Goal: Use online tool/utility: Utilize a website feature to perform a specific function

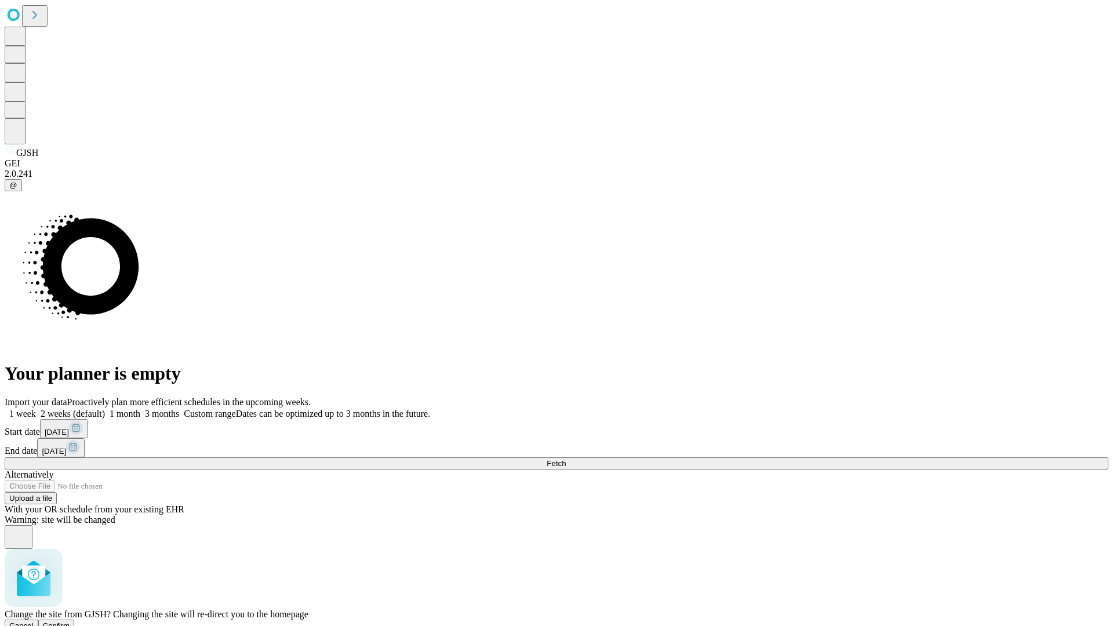
click at [70, 621] on span "Confirm" at bounding box center [56, 625] width 27 height 9
click at [105, 409] on label "2 weeks (default)" at bounding box center [70, 414] width 69 height 10
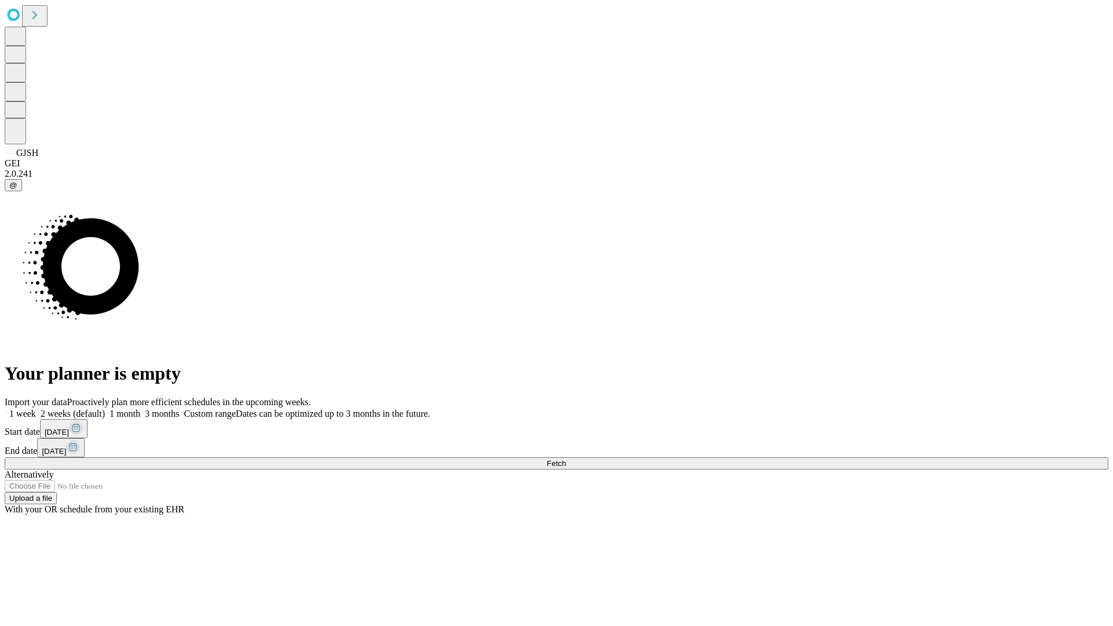
click at [566, 459] on span "Fetch" at bounding box center [556, 463] width 19 height 9
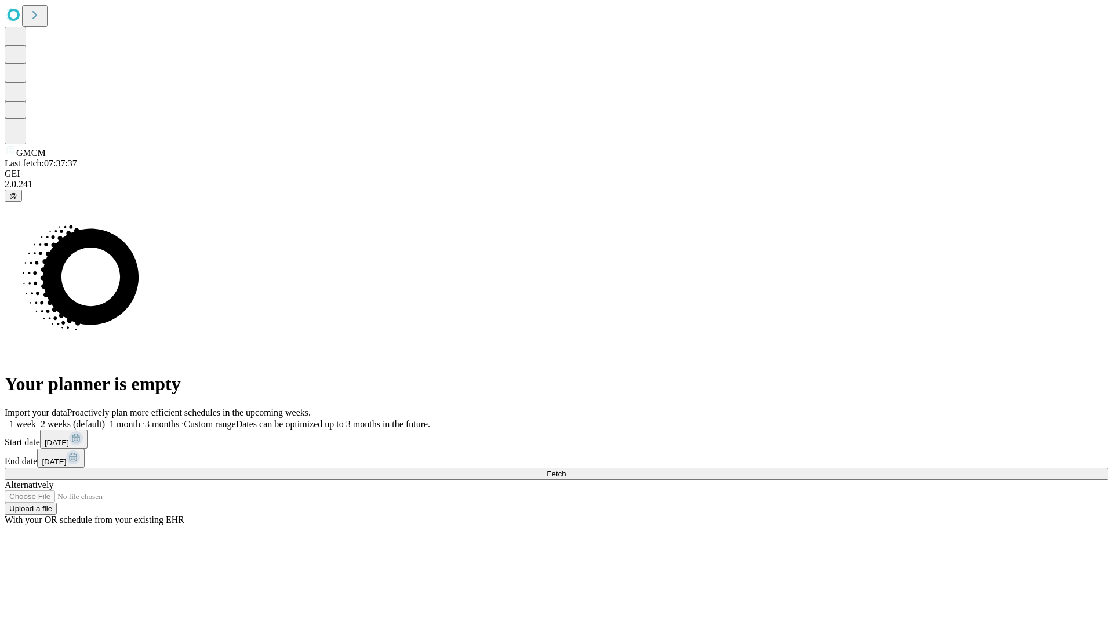
click at [105, 419] on label "2 weeks (default)" at bounding box center [70, 424] width 69 height 10
click at [566, 470] on span "Fetch" at bounding box center [556, 474] width 19 height 9
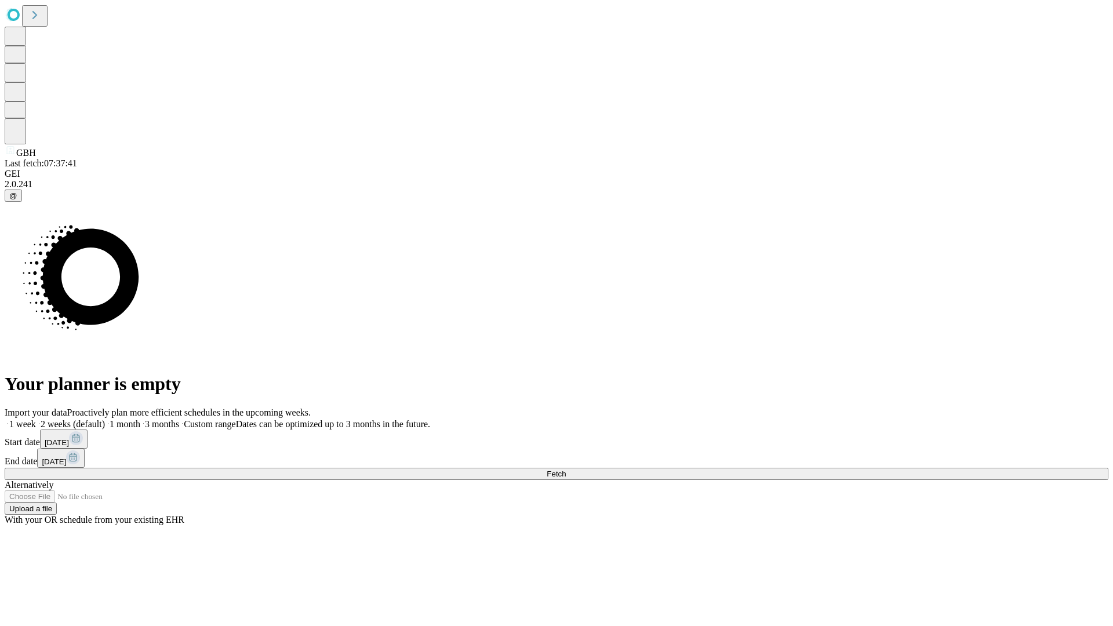
click at [105, 419] on label "2 weeks (default)" at bounding box center [70, 424] width 69 height 10
click at [566, 470] on span "Fetch" at bounding box center [556, 474] width 19 height 9
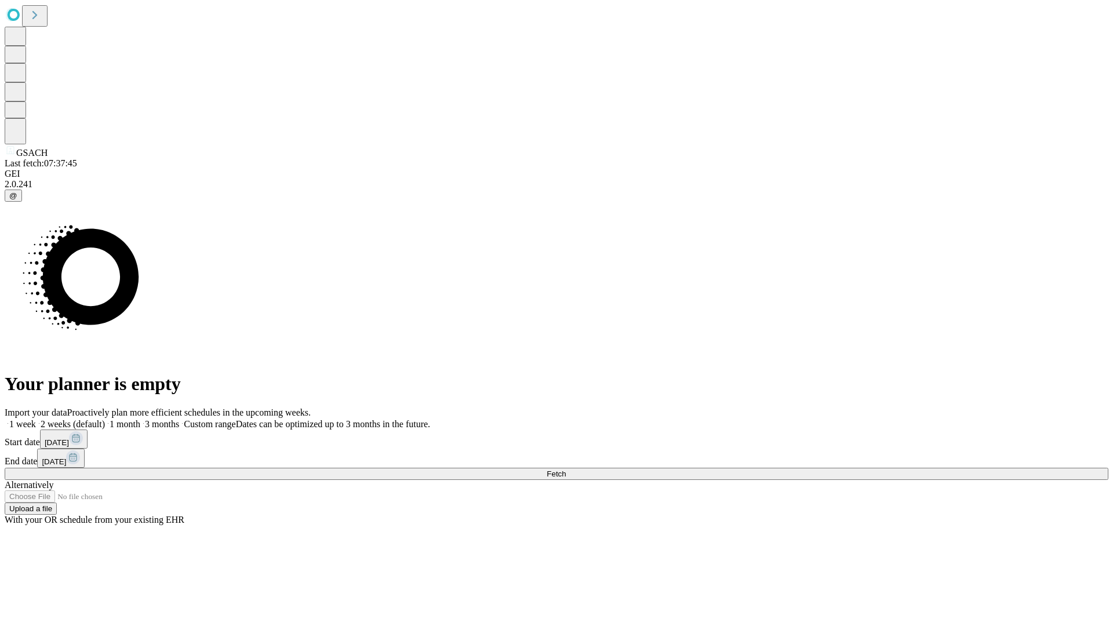
click at [566, 470] on span "Fetch" at bounding box center [556, 474] width 19 height 9
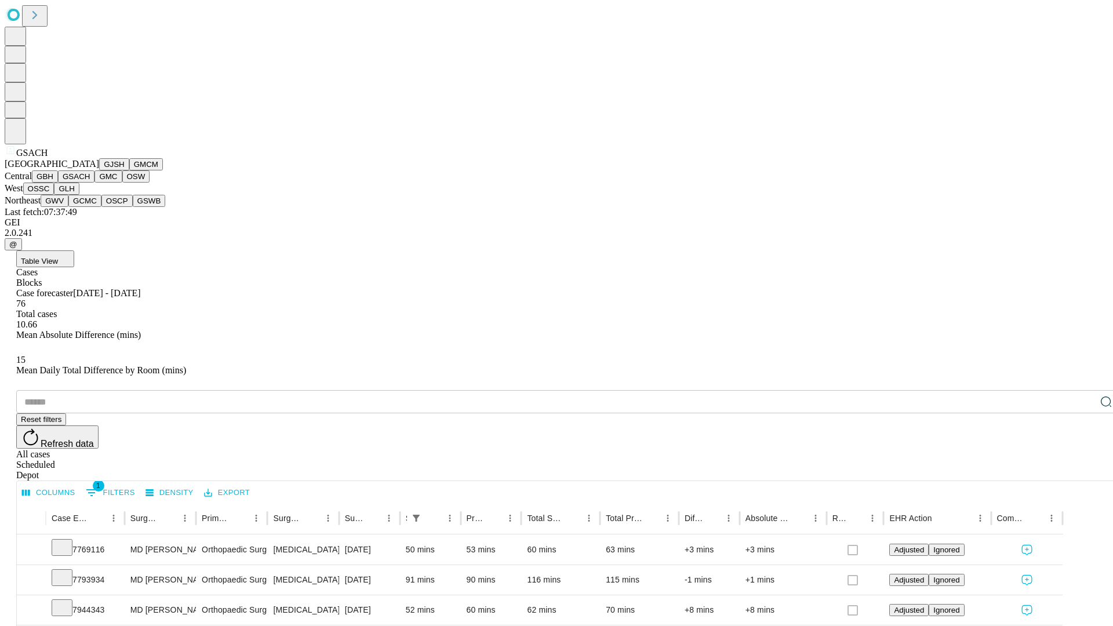
click at [94, 183] on button "GMC" at bounding box center [107, 176] width 27 height 12
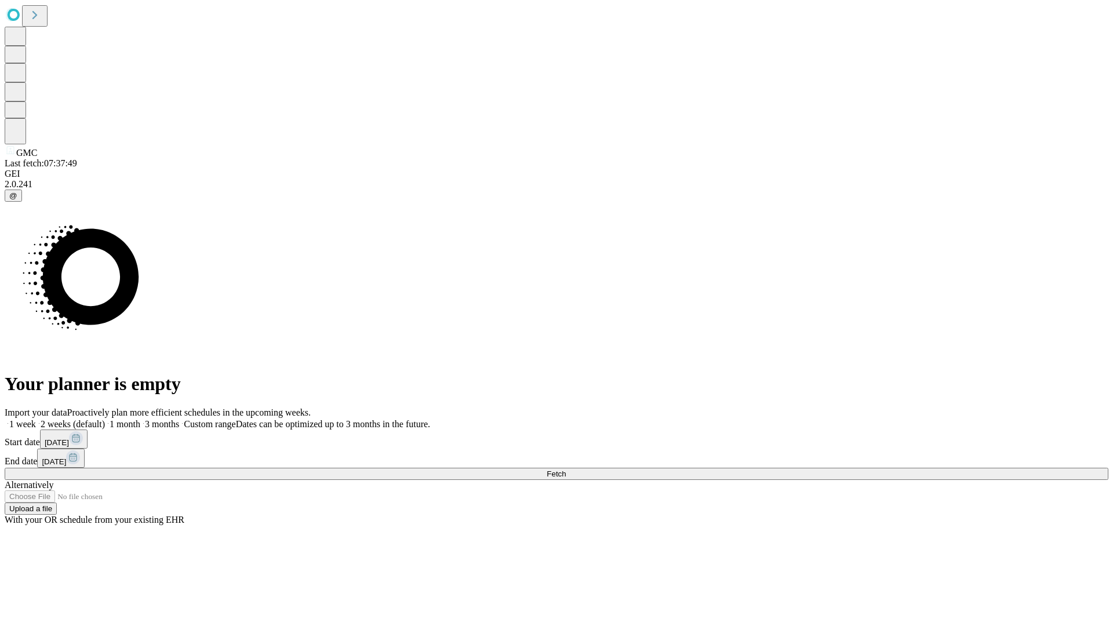
click at [105, 419] on label "2 weeks (default)" at bounding box center [70, 424] width 69 height 10
click at [566, 470] on span "Fetch" at bounding box center [556, 474] width 19 height 9
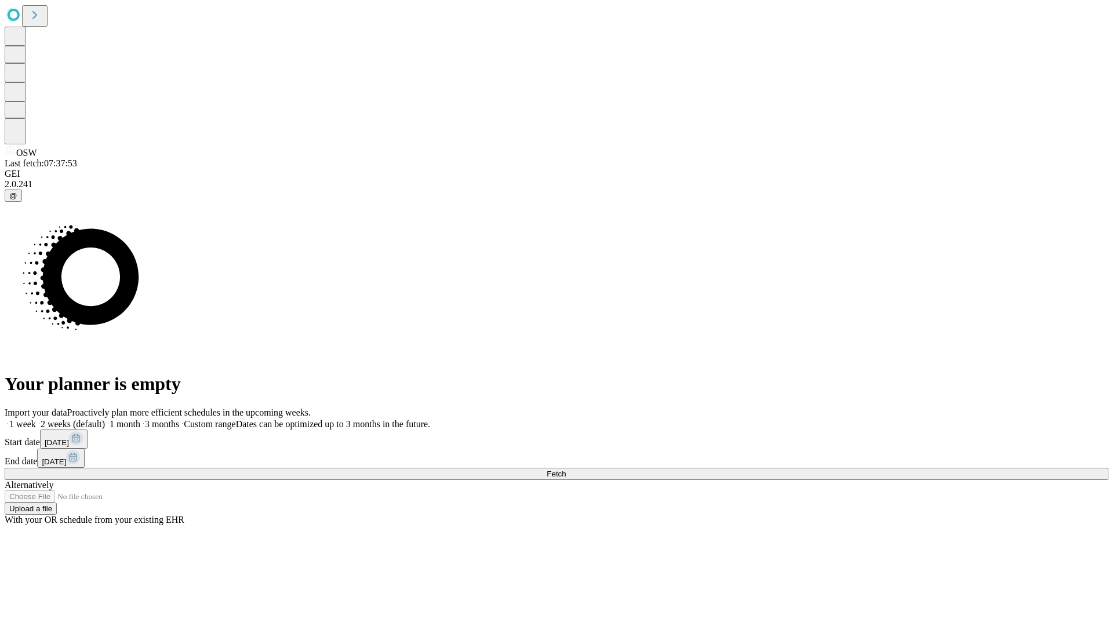
click at [105, 419] on label "2 weeks (default)" at bounding box center [70, 424] width 69 height 10
click at [566, 470] on span "Fetch" at bounding box center [556, 474] width 19 height 9
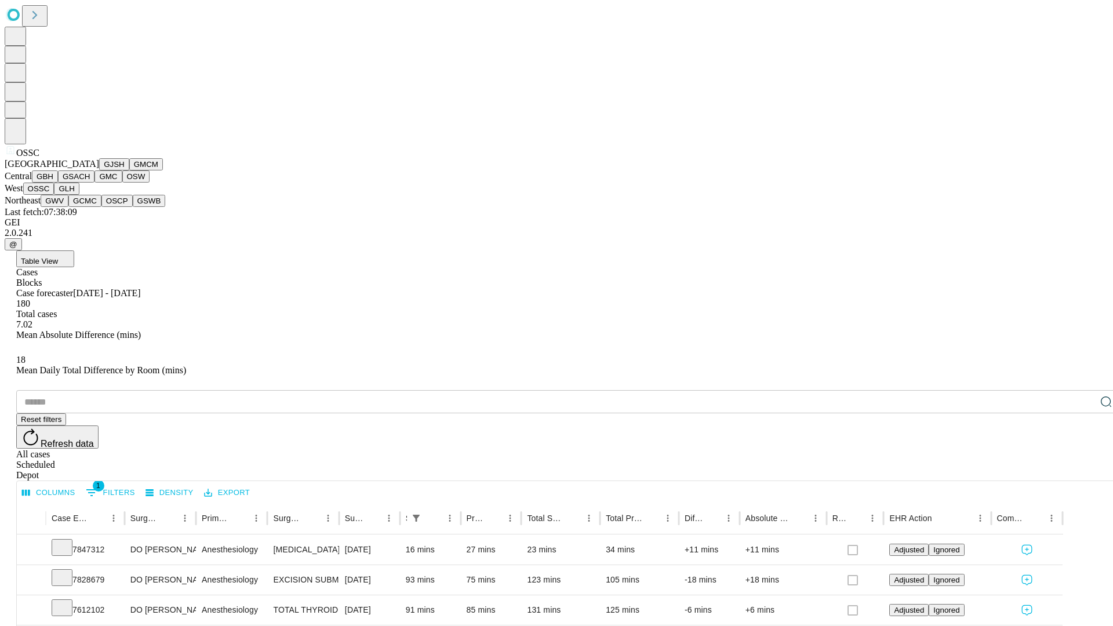
click at [79, 195] on button "GLH" at bounding box center [66, 189] width 25 height 12
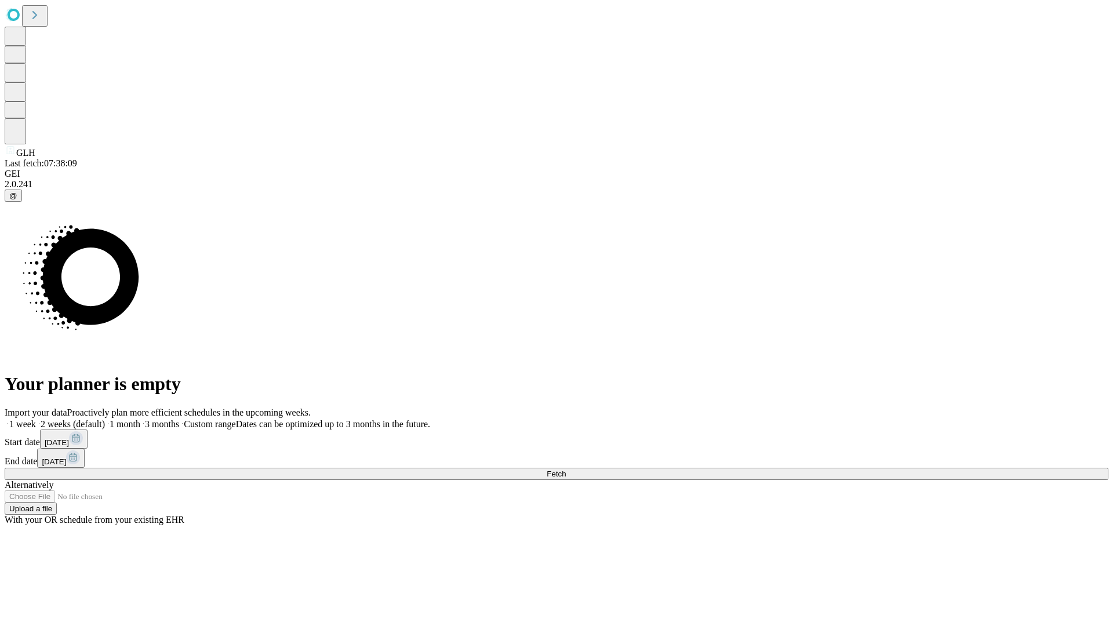
click at [105, 419] on label "2 weeks (default)" at bounding box center [70, 424] width 69 height 10
click at [566, 470] on span "Fetch" at bounding box center [556, 474] width 19 height 9
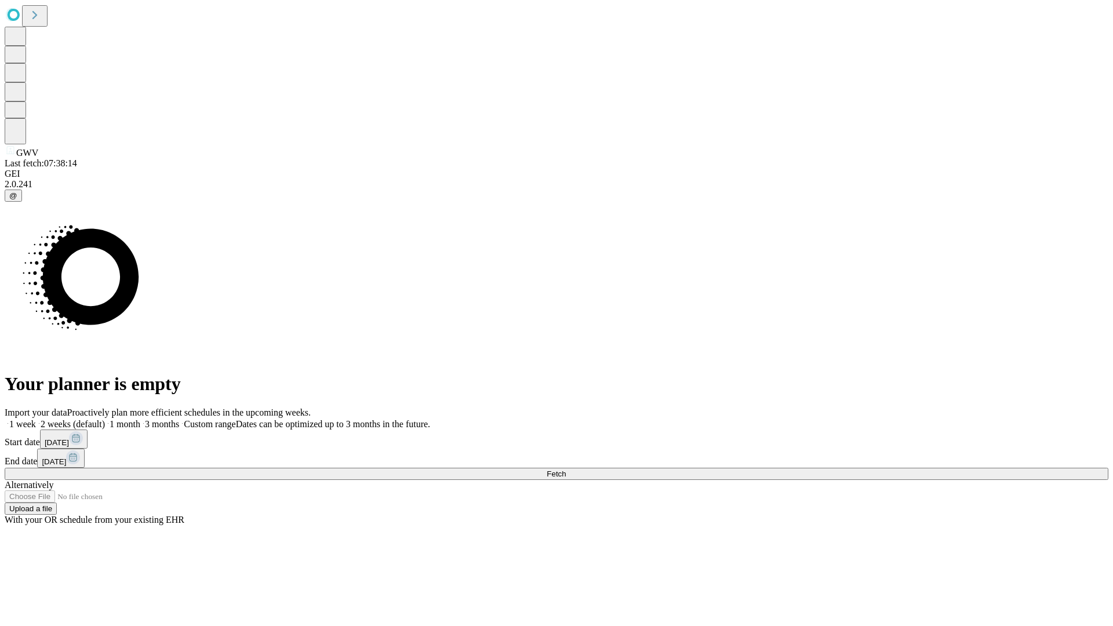
click at [105, 419] on label "2 weeks (default)" at bounding box center [70, 424] width 69 height 10
click at [566, 470] on span "Fetch" at bounding box center [556, 474] width 19 height 9
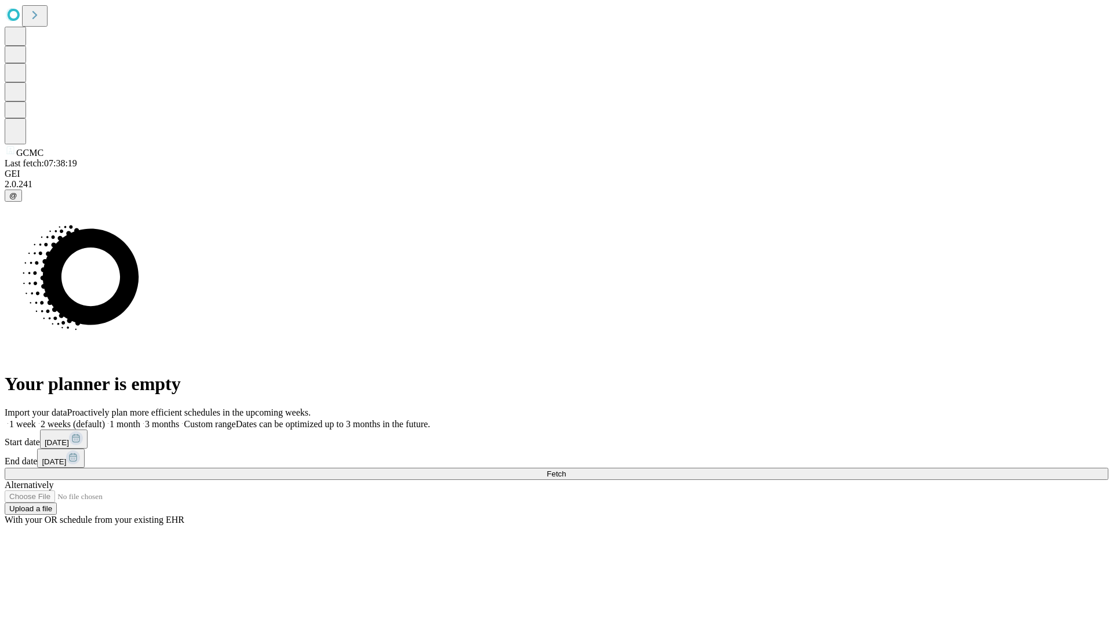
click at [105, 419] on label "2 weeks (default)" at bounding box center [70, 424] width 69 height 10
click at [566, 470] on span "Fetch" at bounding box center [556, 474] width 19 height 9
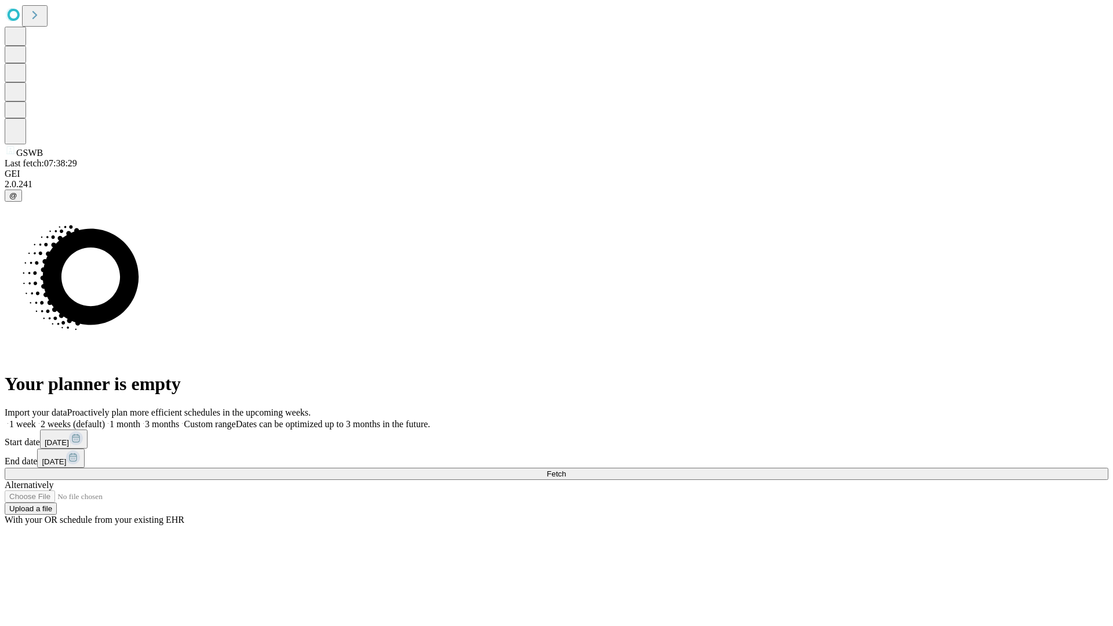
click at [105, 419] on label "2 weeks (default)" at bounding box center [70, 424] width 69 height 10
click at [566, 470] on span "Fetch" at bounding box center [556, 474] width 19 height 9
